Goal: Task Accomplishment & Management: Complete application form

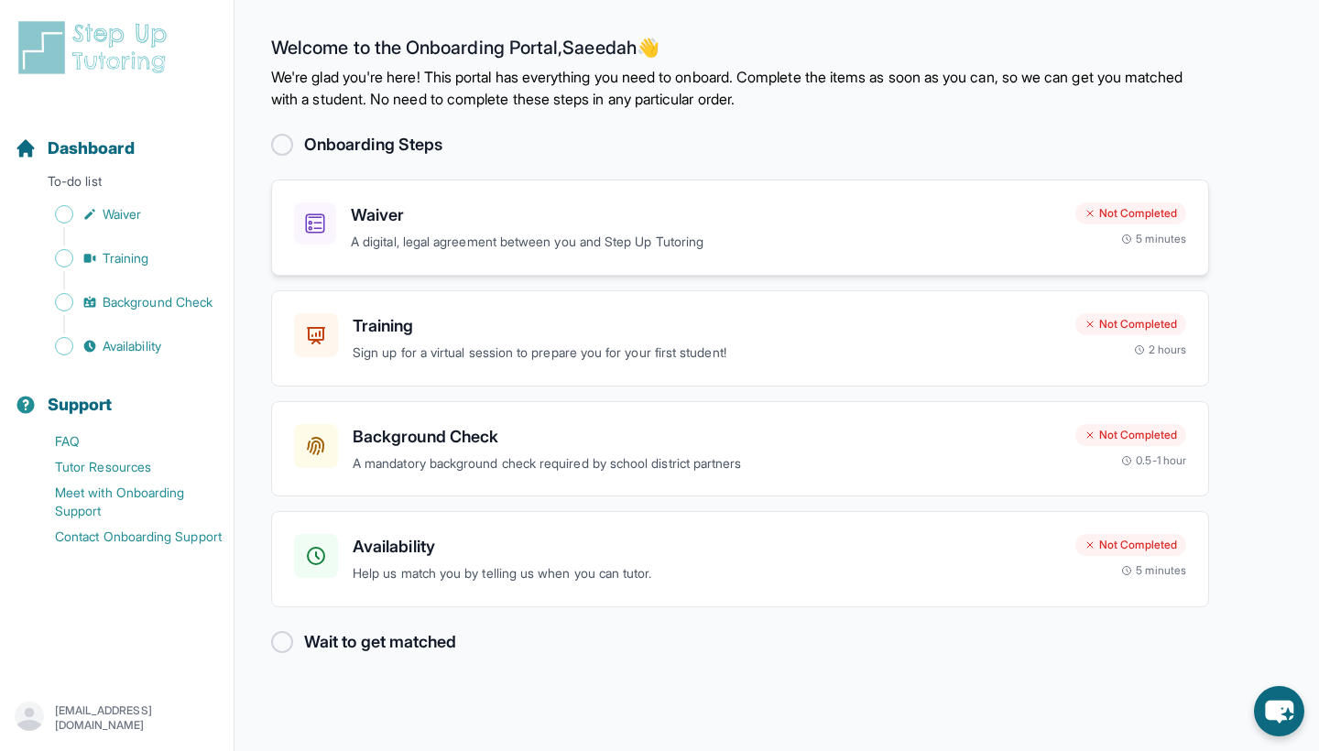
click at [573, 230] on div "Waiver A digital, legal agreement between you and Step Up Tutoring" at bounding box center [706, 227] width 710 height 50
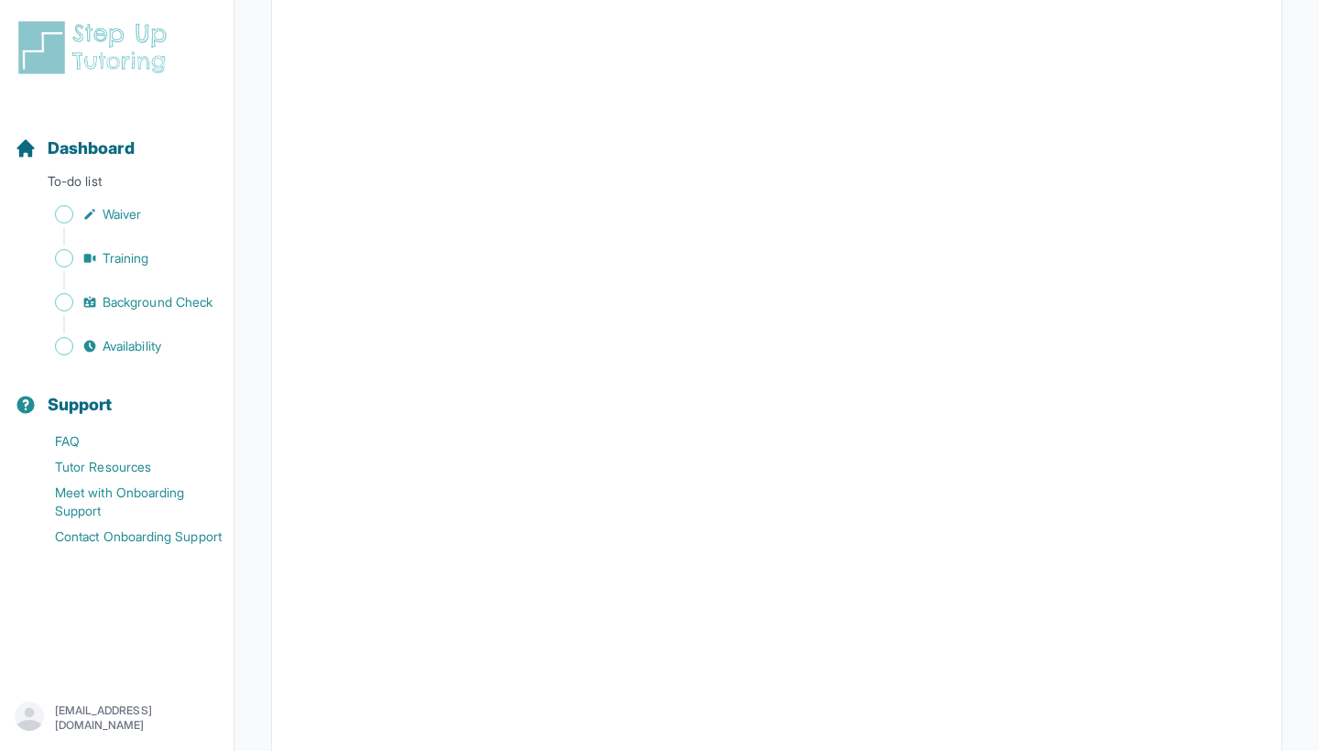
scroll to position [516, 0]
click at [118, 218] on span "Waiver" at bounding box center [122, 214] width 38 height 18
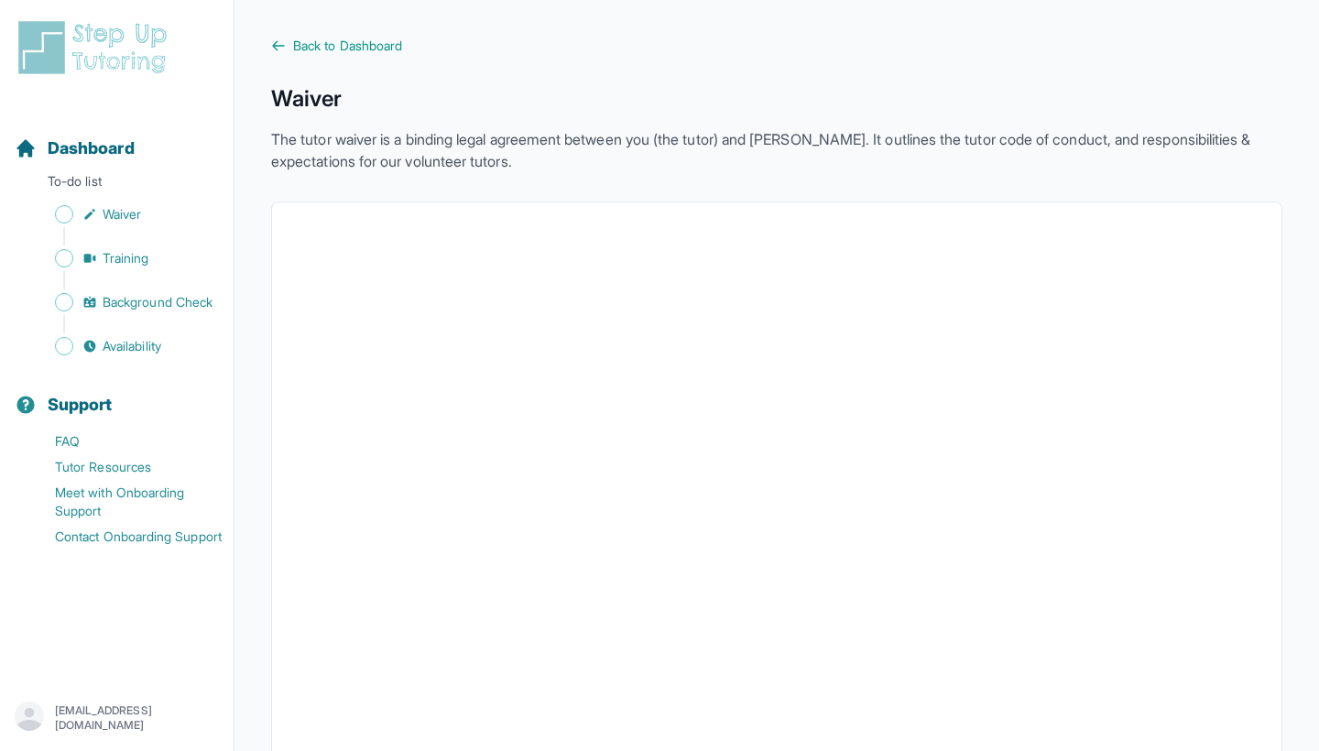
scroll to position [0, 0]
click at [161, 254] on link "Training" at bounding box center [124, 259] width 219 height 26
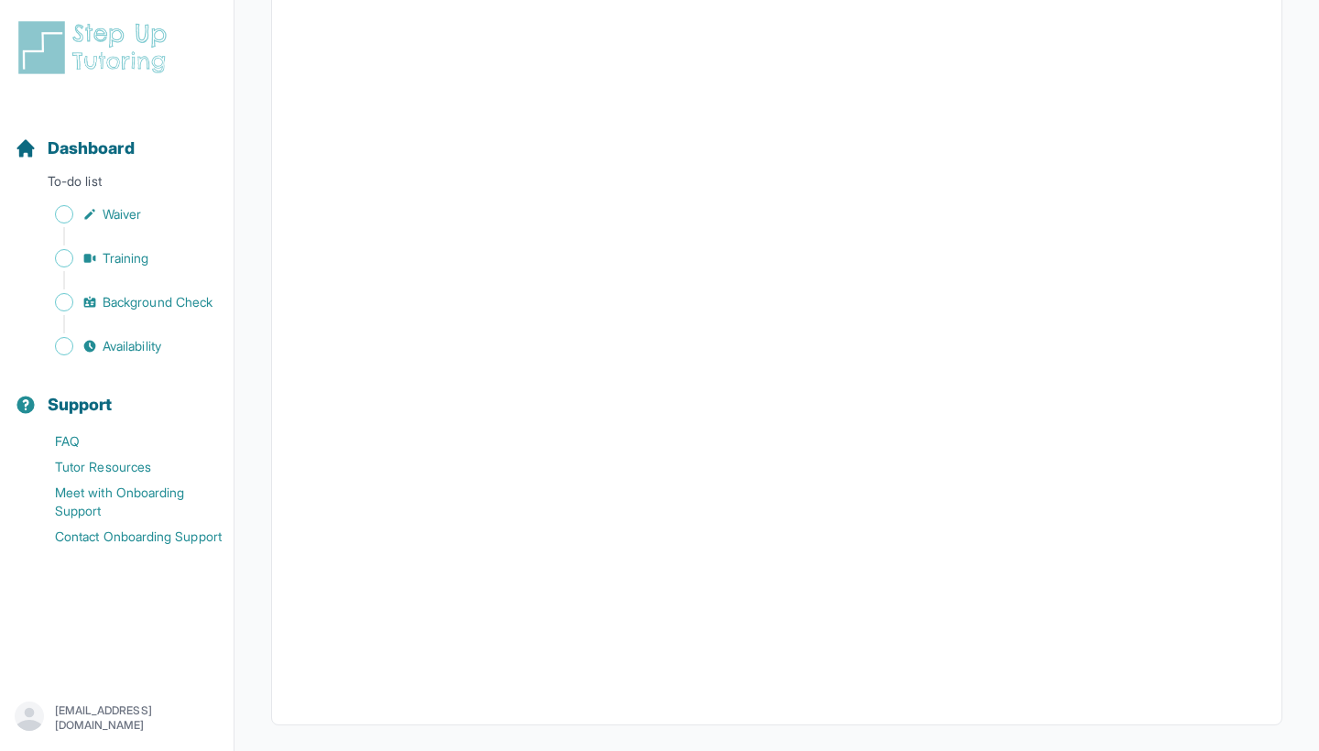
scroll to position [420, 0]
click at [145, 306] on span "Background Check" at bounding box center [158, 302] width 110 height 18
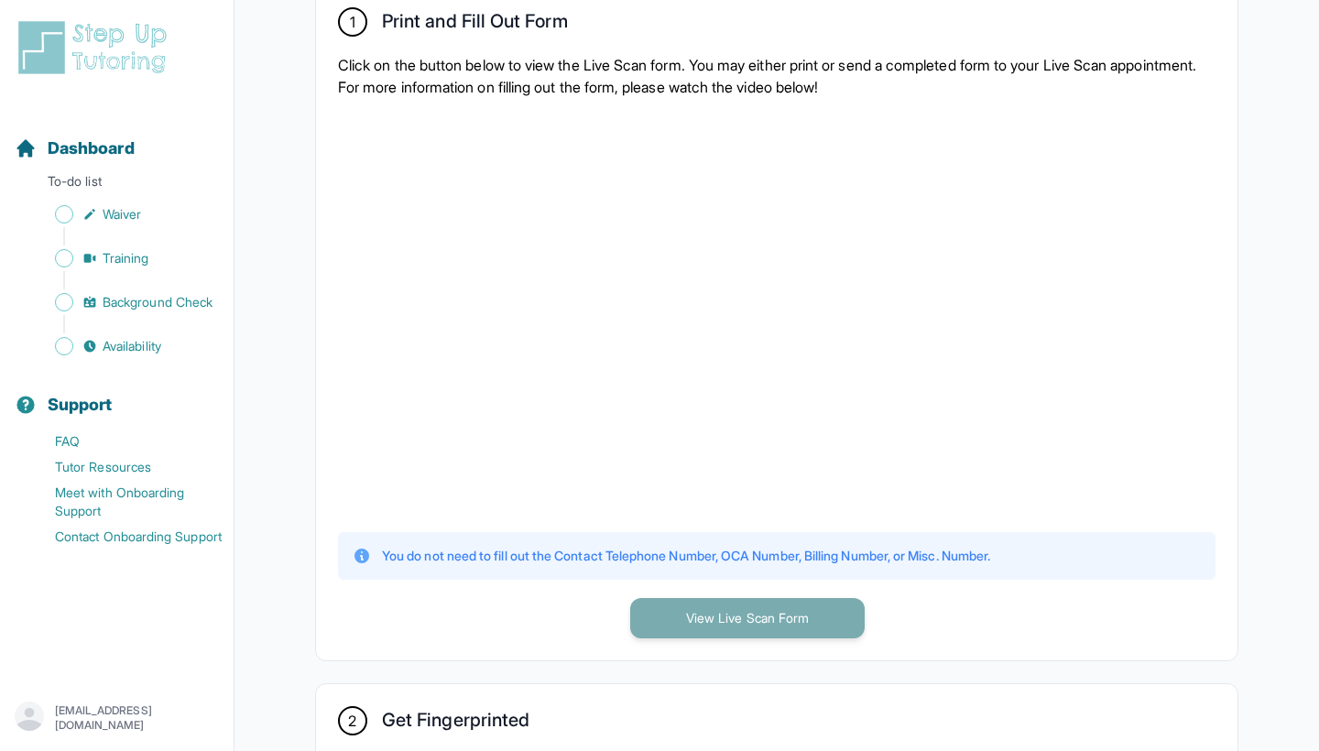
scroll to position [408, 0]
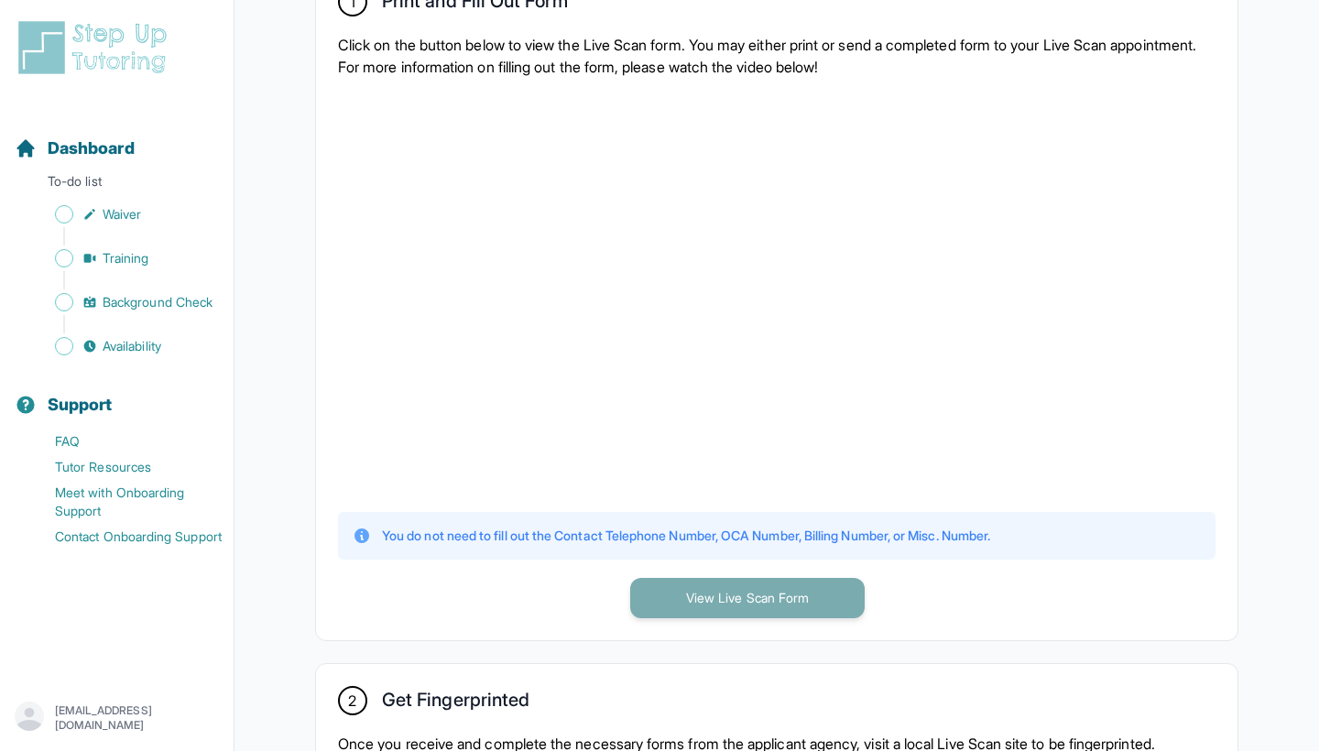
click at [664, 606] on button "View Live Scan Form" at bounding box center [747, 598] width 235 height 40
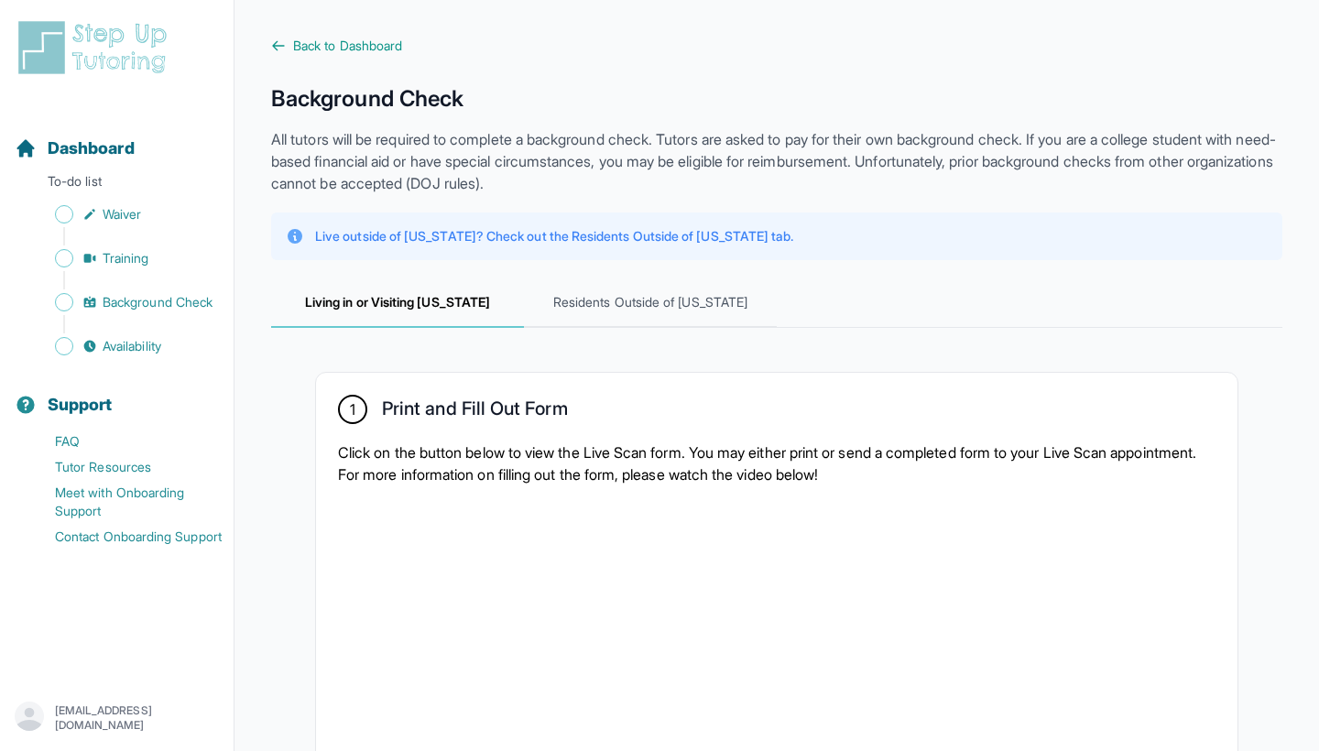
scroll to position [0, 0]
click at [650, 307] on span "Residents Outside of [US_STATE]" at bounding box center [650, 303] width 253 height 49
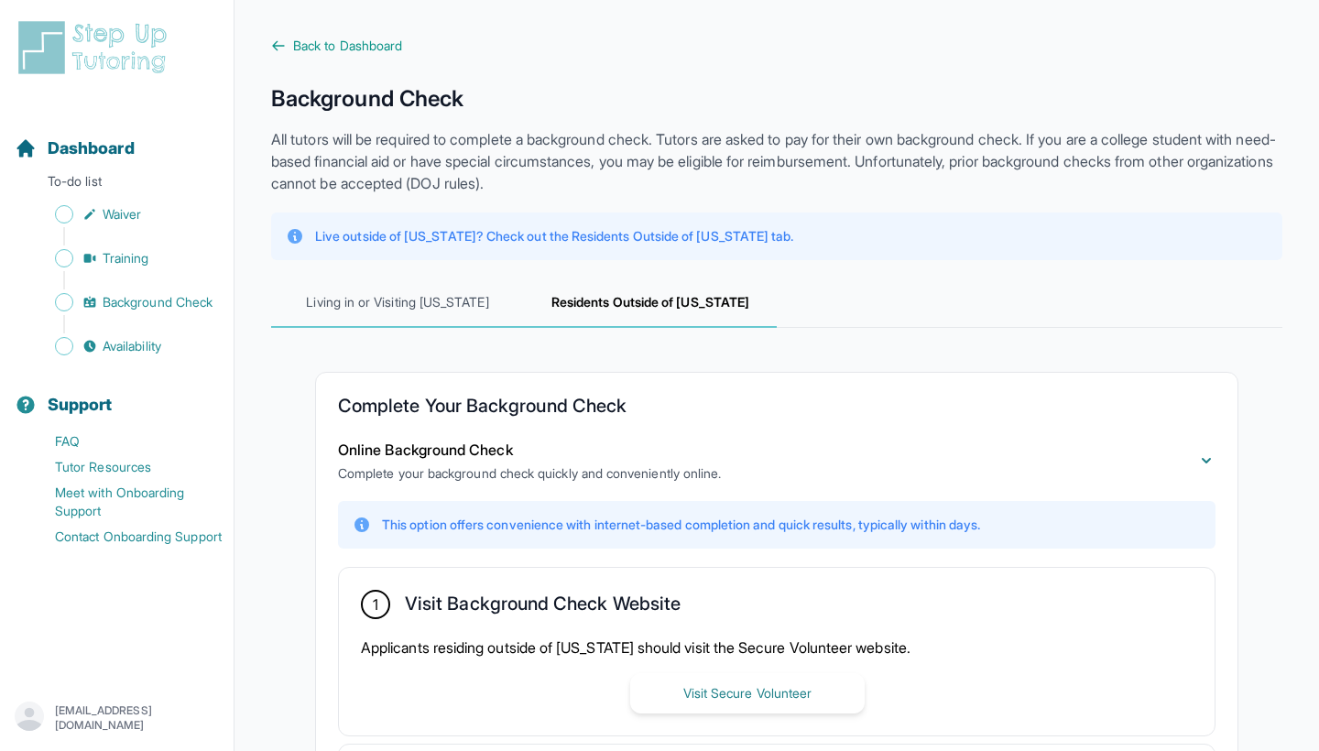
click at [420, 302] on span "Living in or Visiting [US_STATE]" at bounding box center [397, 303] width 253 height 49
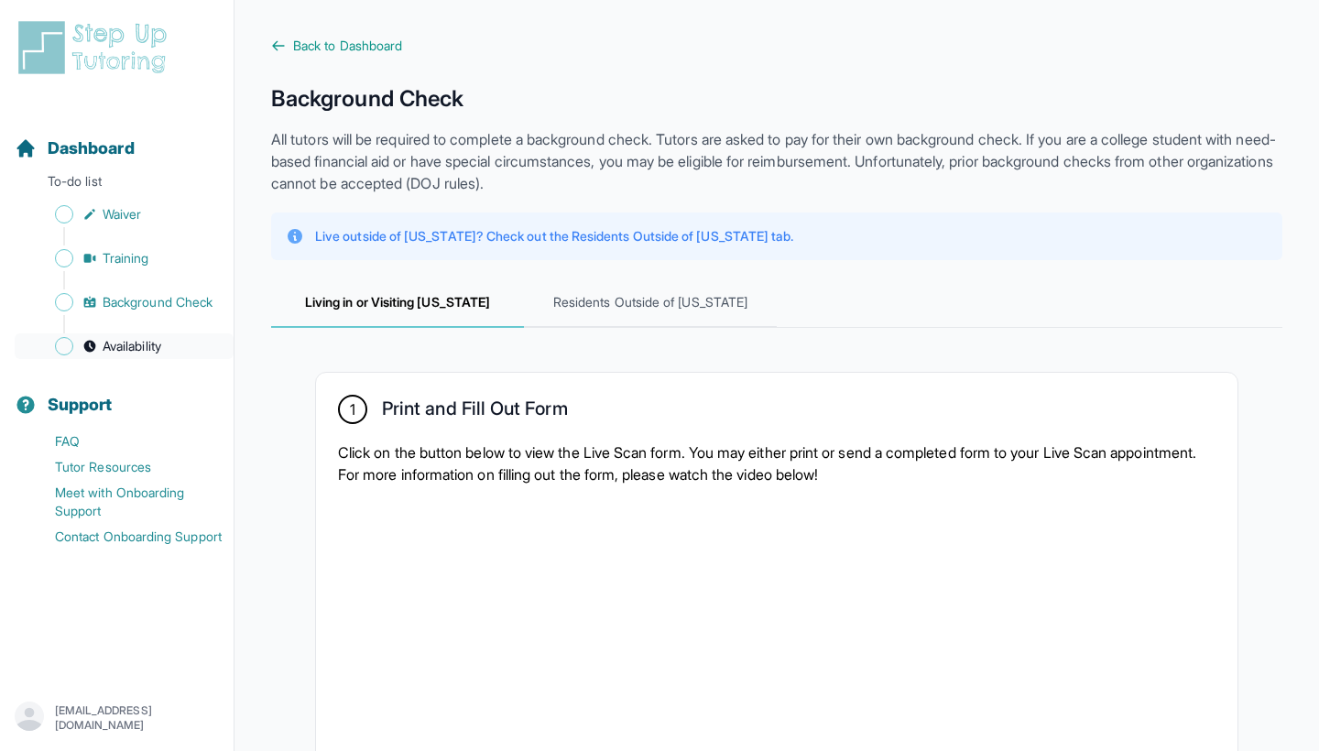
click at [56, 344] on span "Sidebar" at bounding box center [64, 346] width 18 height 18
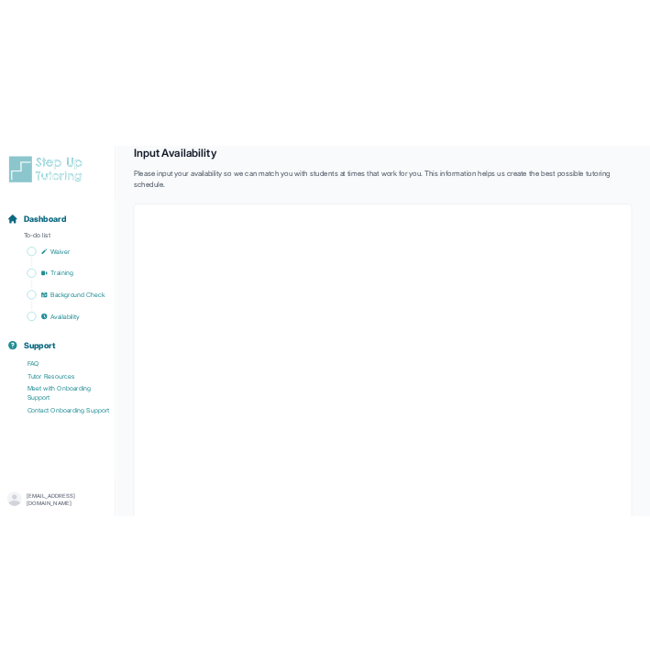
scroll to position [105, 0]
